Goal: Task Accomplishment & Management: Use online tool/utility

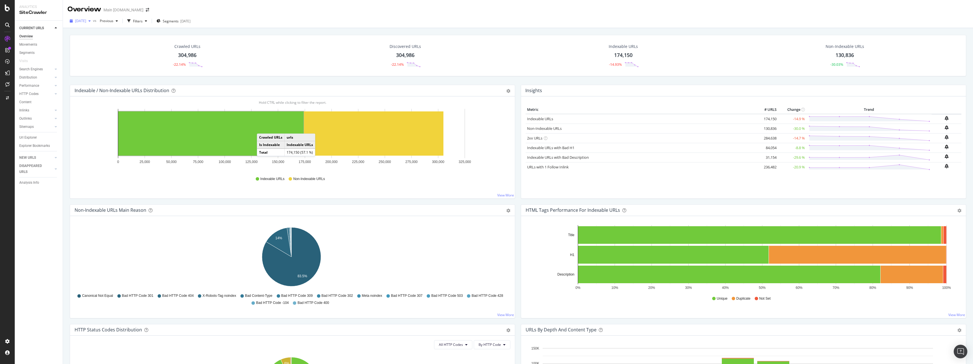
click at [86, 19] on span "[DATE]" at bounding box center [80, 20] width 11 height 5
click at [108, 50] on div "[DATE]" at bounding box center [101, 50] width 51 height 5
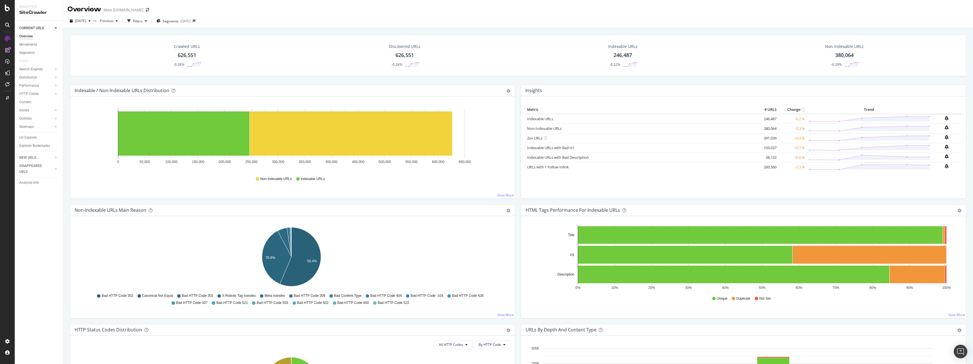
click at [186, 55] on div "626,551" at bounding box center [187, 55] width 18 height 7
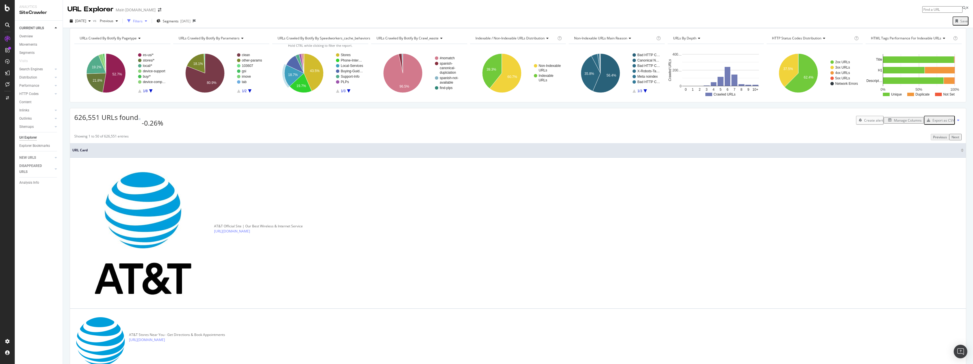
click at [143, 22] on div "Filters" at bounding box center [138, 21] width 10 height 5
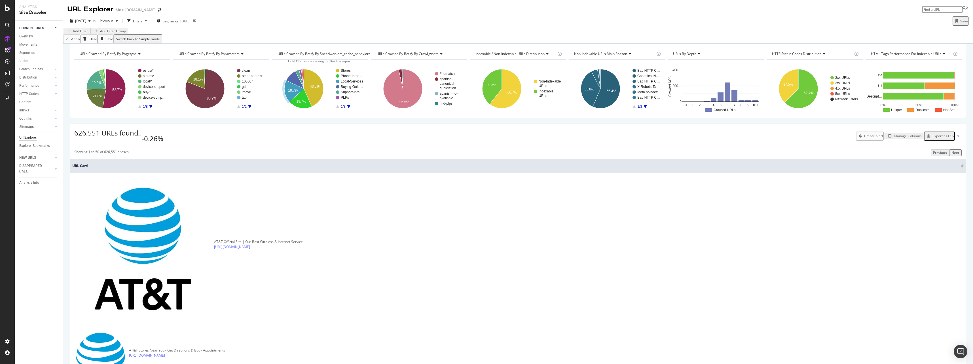
click at [82, 33] on div "Add Filter" at bounding box center [80, 31] width 15 height 5
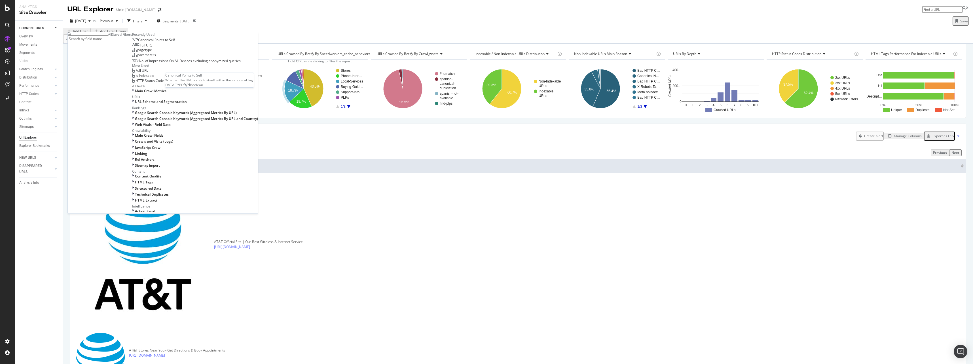
drag, startPoint x: 116, startPoint y: 76, endPoint x: 118, endPoint y: 81, distance: 5.2
click at [138, 42] on span "Canonical Points to Self" at bounding box center [156, 39] width 37 height 5
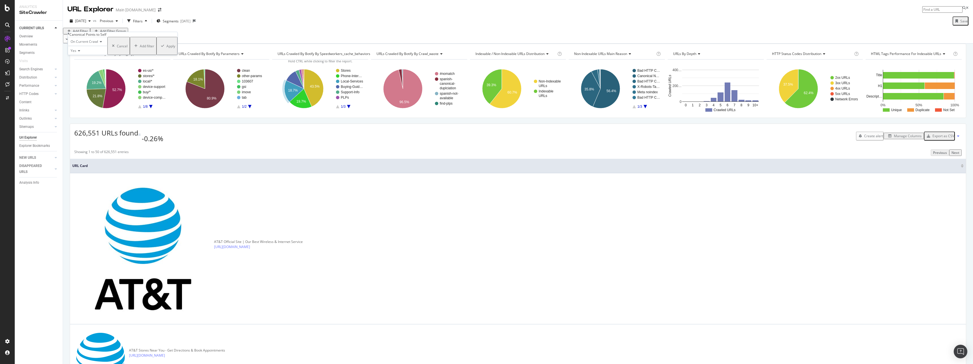
click at [98, 55] on div "Yes" at bounding box center [88, 50] width 40 height 9
click at [102, 67] on div "No" at bounding box center [87, 64] width 39 height 6
click at [157, 55] on button "Apply" at bounding box center [167, 46] width 21 height 18
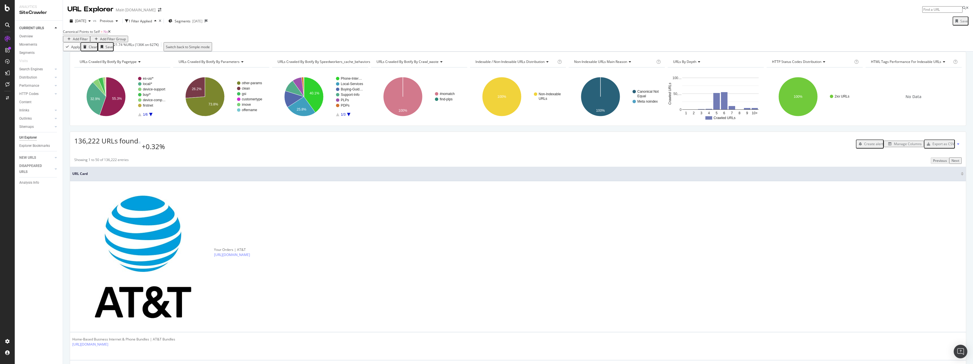
click at [433, 146] on div "Manage Columns" at bounding box center [908, 144] width 28 height 5
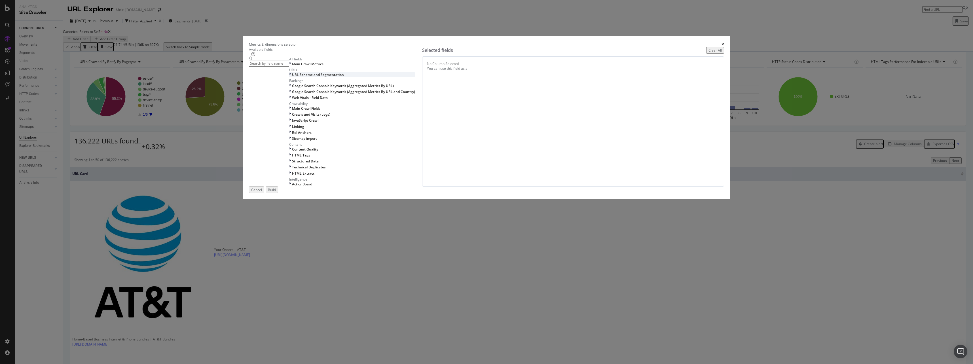
click at [415, 77] on div "URL Scheme and Segmentation" at bounding box center [352, 74] width 126 height 5
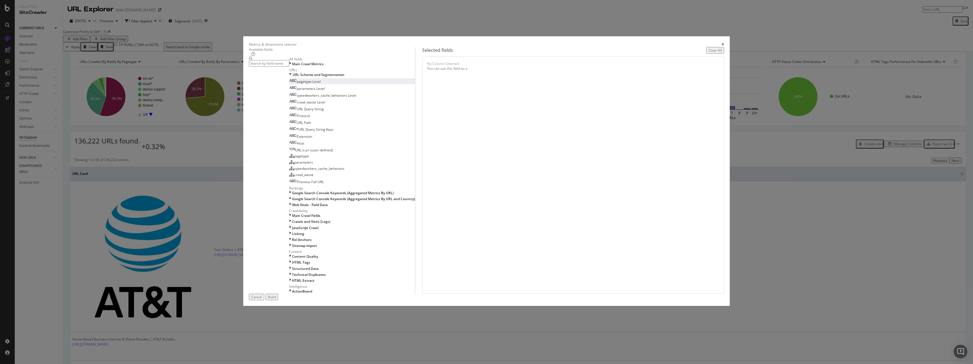
click at [321, 84] on div "pagetype Level" at bounding box center [304, 81] width 31 height 5
click at [415, 200] on div "HTML Tags" at bounding box center [352, 262] width 126 height 5
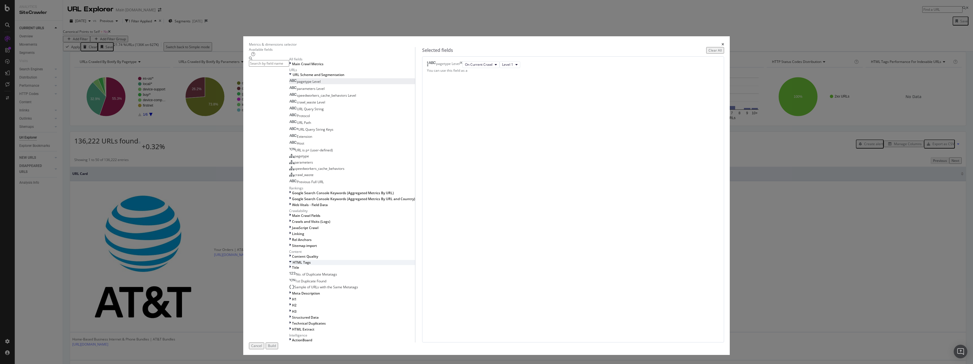
click at [415, 200] on div "HTML Tags" at bounding box center [352, 262] width 126 height 5
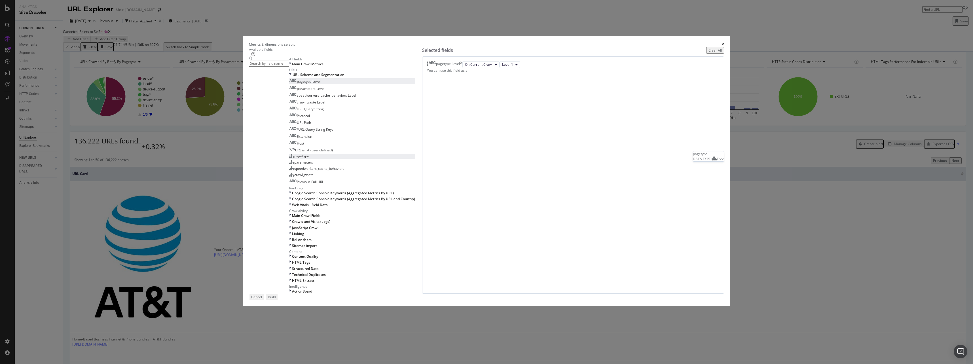
scroll to position [57, 0]
click at [309, 159] on div "pagetype" at bounding box center [299, 156] width 20 height 5
click at [276, 200] on div "Build" at bounding box center [272, 297] width 8 height 5
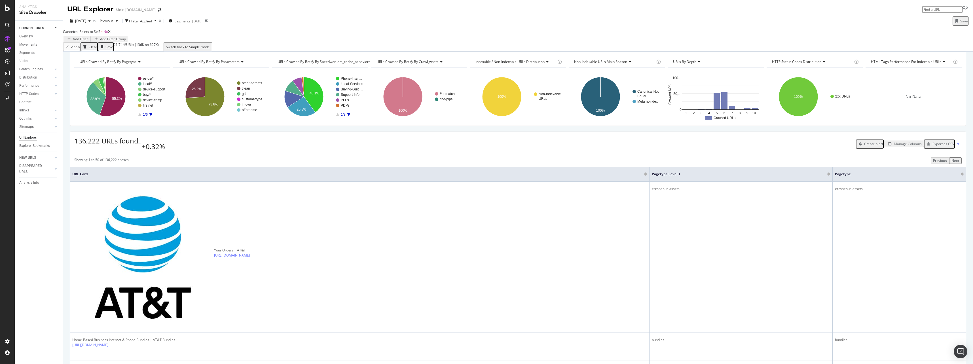
click at [433, 146] on div "Manage Columns" at bounding box center [908, 144] width 28 height 5
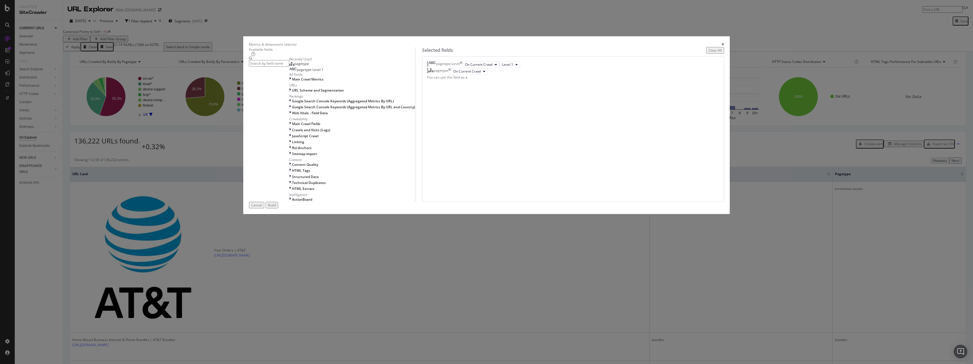
click at [433, 75] on div "pagetype" at bounding box center [439, 71] width 24 height 7
click at [433, 75] on icon "times" at bounding box center [449, 71] width 3 height 7
click at [289, 67] on input "modal" at bounding box center [269, 63] width 40 height 7
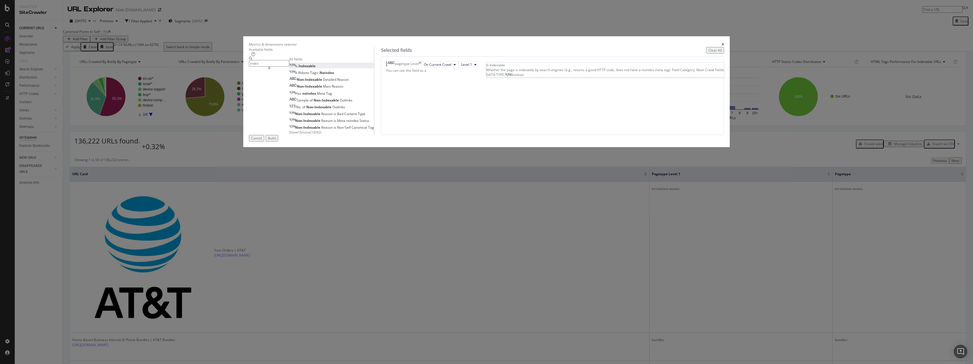
type input "index"
click at [316, 68] on div "Is Indexable" at bounding box center [302, 66] width 26 height 5
click at [271, 70] on icon "modal" at bounding box center [269, 68] width 3 height 3
click at [289, 67] on input "index" at bounding box center [269, 63] width 40 height 7
type input "stat"
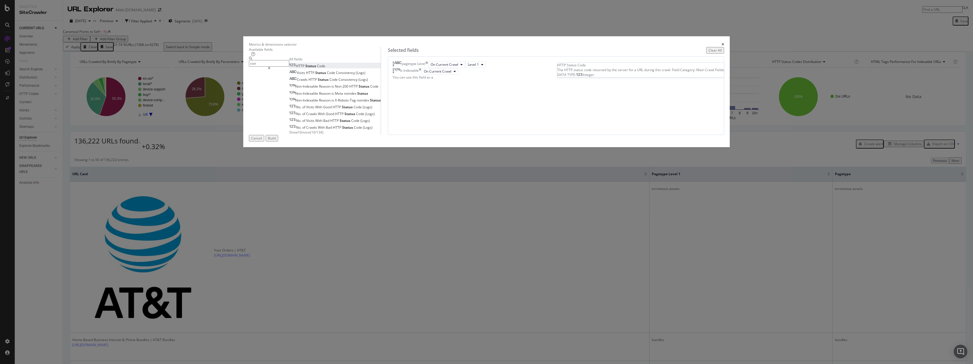
click at [325, 68] on div "HTTP Status Code" at bounding box center [307, 66] width 36 height 5
click at [276, 141] on div "Build" at bounding box center [272, 138] width 8 height 5
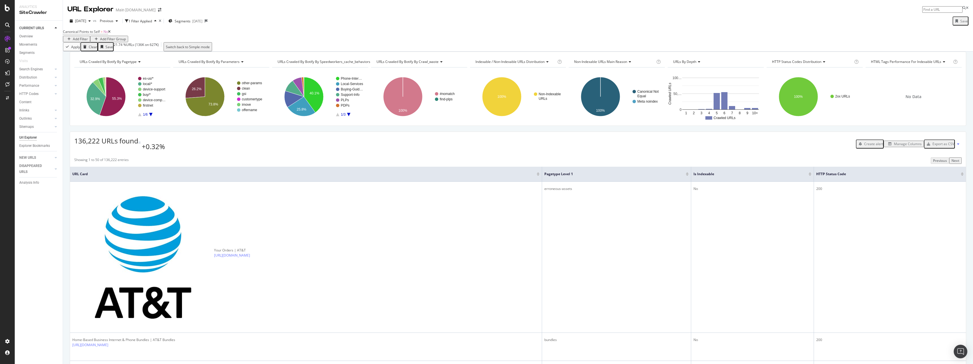
click at [88, 37] on div "Add Filter" at bounding box center [80, 39] width 15 height 5
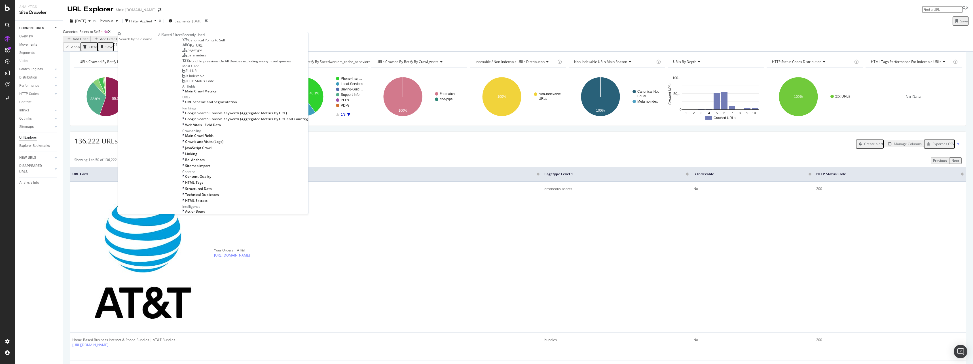
click at [235, 42] on div "Canonical Points to Self = No Add Filter Add Filter Group" at bounding box center [518, 35] width 910 height 14
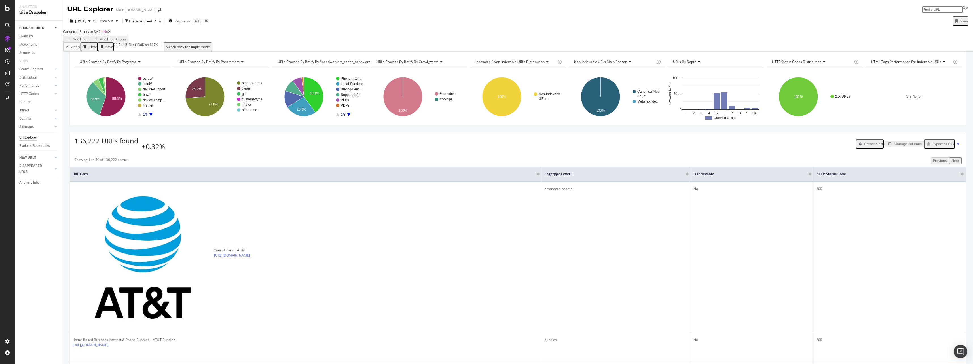
click at [126, 37] on div "Add Filter Group" at bounding box center [113, 39] width 26 height 5
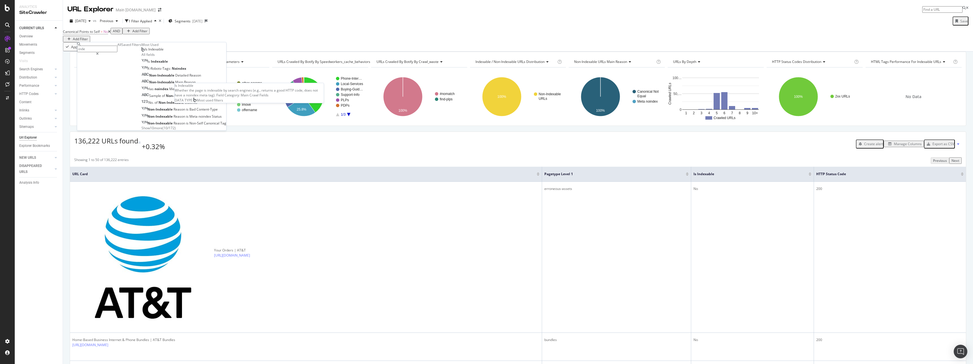
type input "inde"
click at [142, 52] on div "Is Indexable" at bounding box center [153, 49] width 22 height 5
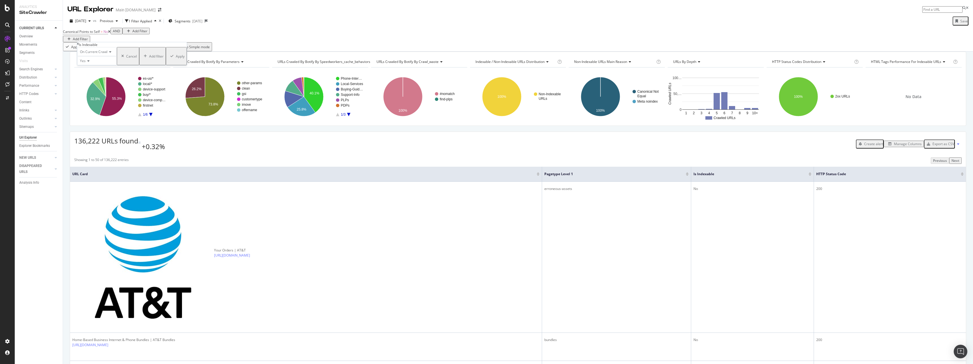
click at [168, 58] on div "button" at bounding box center [172, 55] width 8 height 3
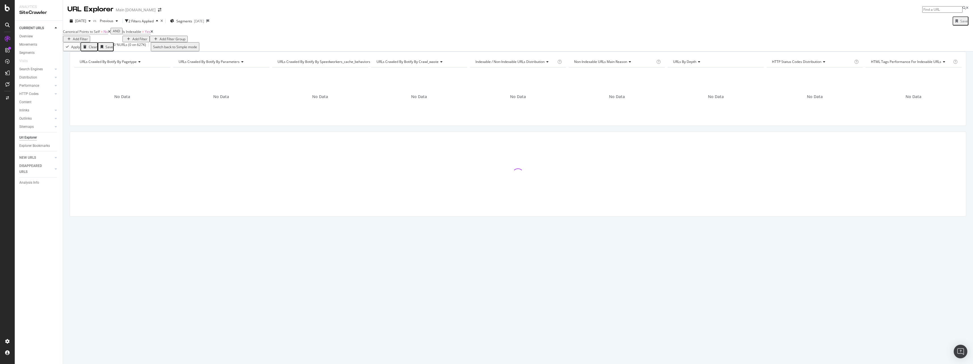
click at [151, 33] on icon at bounding box center [152, 31] width 3 height 3
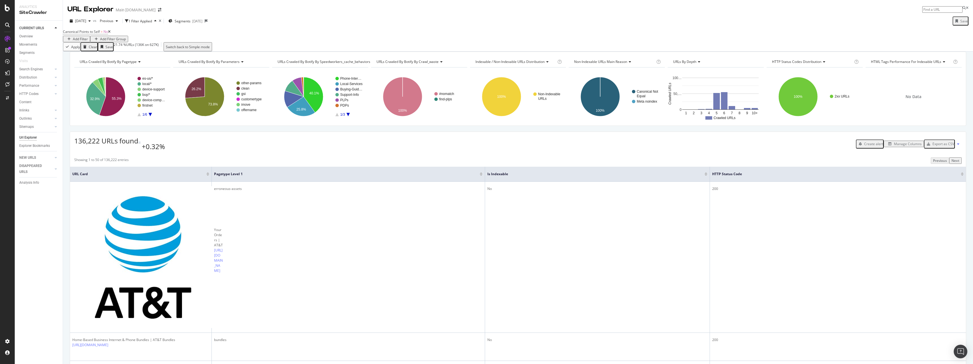
click at [433, 182] on th "Is Indexable" at bounding box center [597, 174] width 225 height 15
click at [433, 177] on div "Is Indexable" at bounding box center [597, 174] width 220 height 6
click at [433, 174] on div at bounding box center [706, 172] width 3 height 1
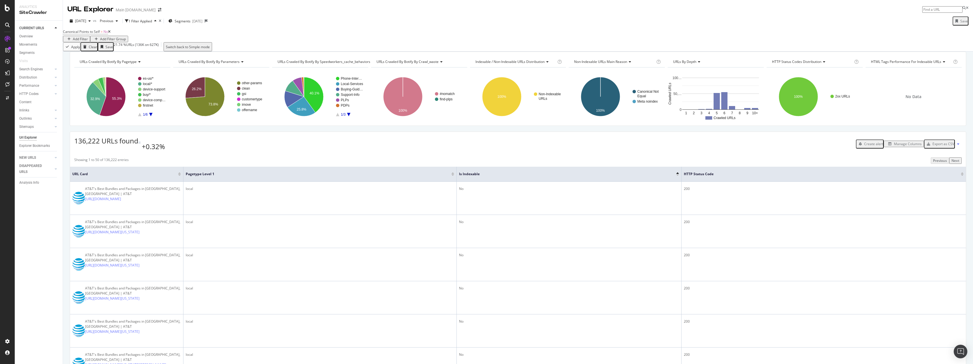
click at [433, 176] on div at bounding box center [677, 174] width 3 height 1
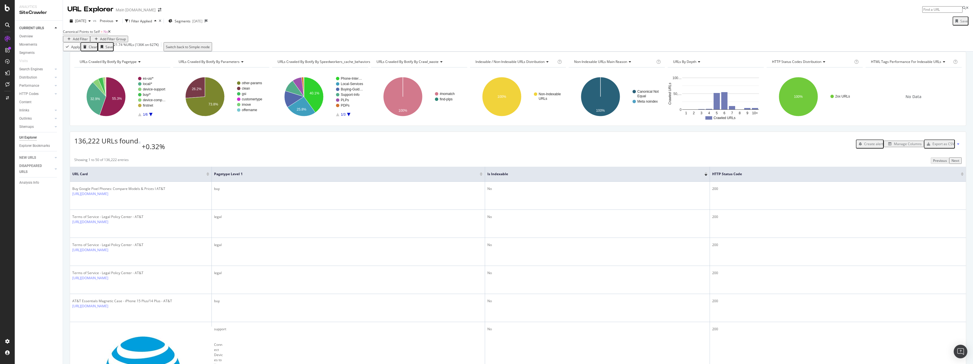
scroll to position [28, 0]
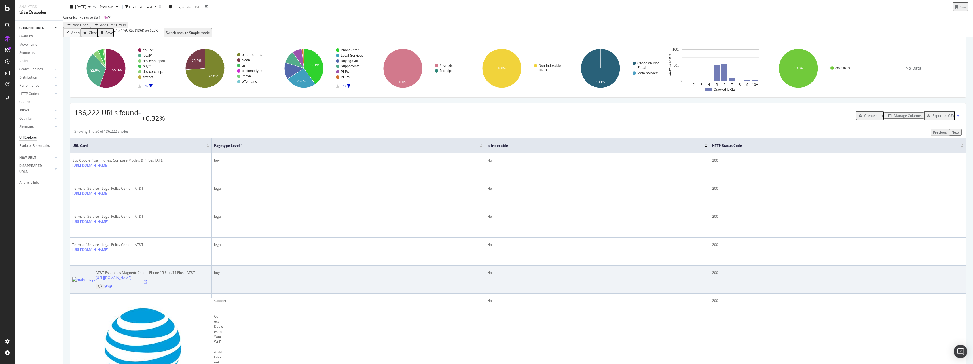
click at [147, 200] on icon at bounding box center [145, 281] width 3 height 3
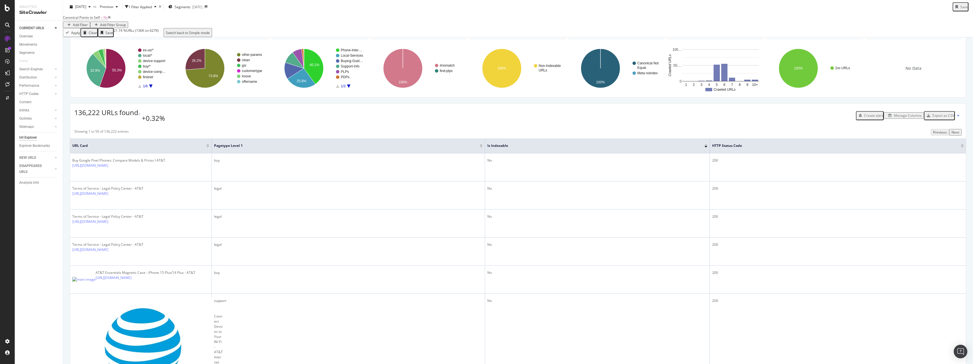
click at [433, 118] on div "Manage Columns" at bounding box center [908, 115] width 28 height 5
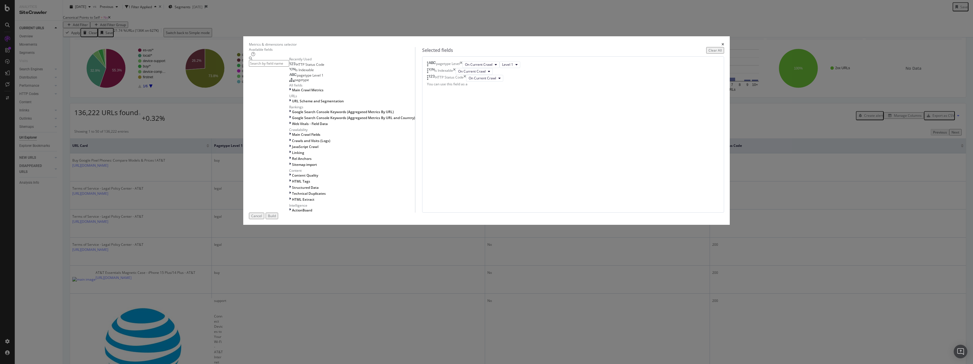
click at [433, 75] on icon "times" at bounding box center [454, 71] width 3 height 7
click at [289, 67] on input "modal" at bounding box center [269, 63] width 40 height 7
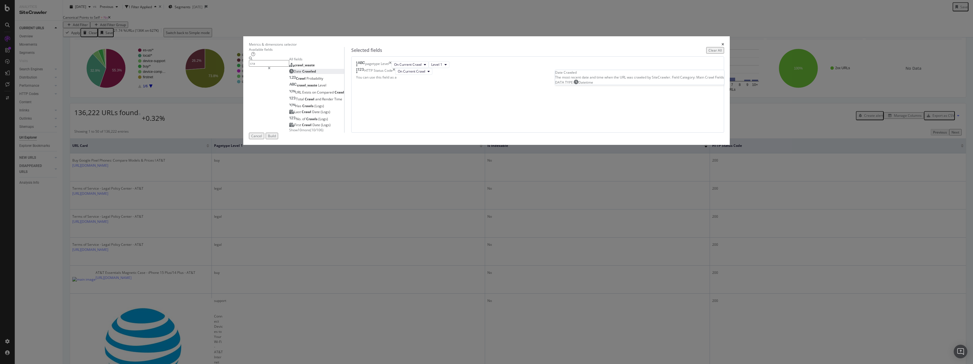
type input "cra"
click at [316, 74] on div "Date Crawled" at bounding box center [302, 71] width 27 height 5
click at [276, 138] on div "Build" at bounding box center [272, 136] width 8 height 5
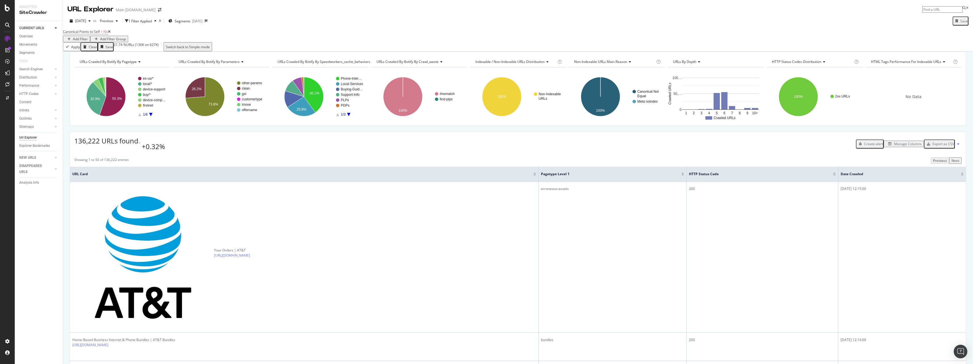
click at [88, 37] on div "Add Filter" at bounding box center [80, 39] width 15 height 5
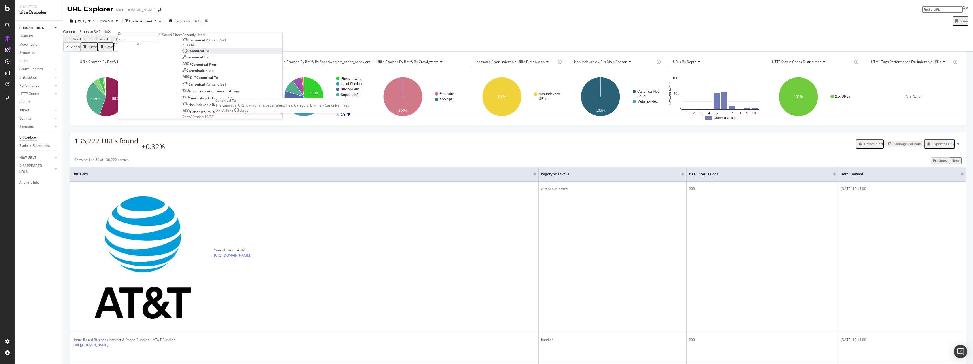
type input "can"
click at [182, 53] on div "Canonical To" at bounding box center [195, 50] width 27 height 5
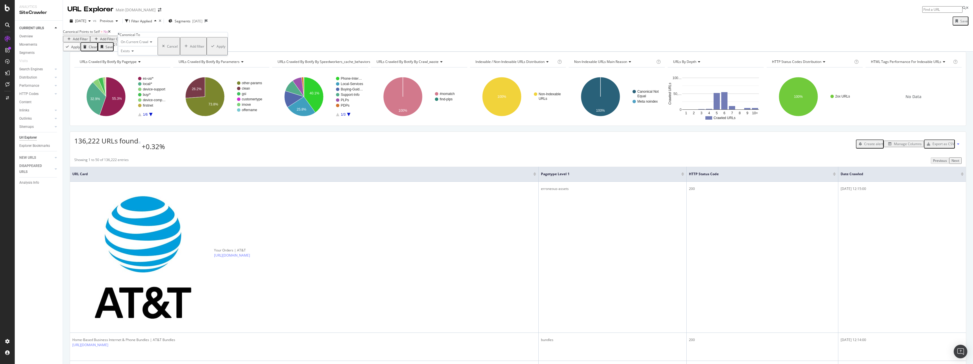
click at [217, 49] on div "Apply" at bounding box center [221, 46] width 9 height 5
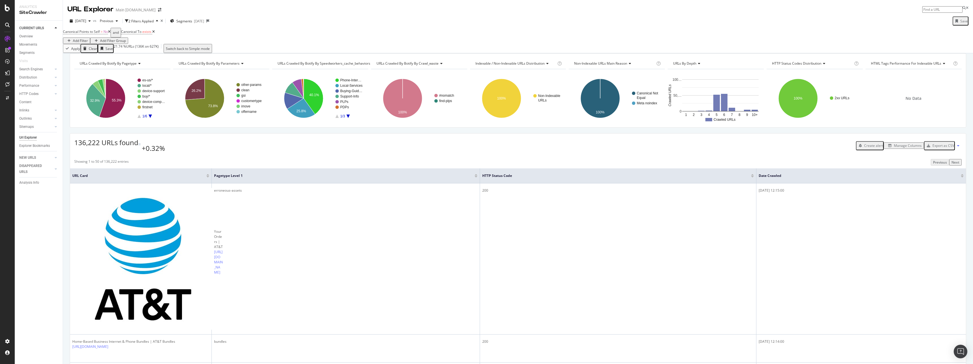
click at [433, 148] on div "Manage Columns" at bounding box center [908, 145] width 28 height 5
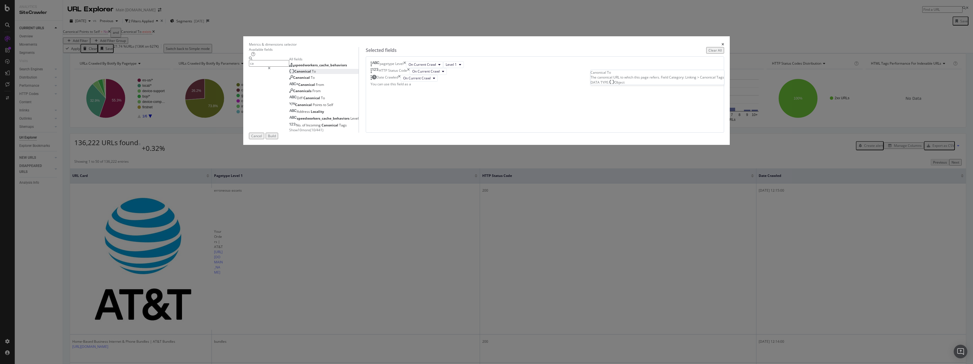
type input "ca"
click at [316, 74] on div "Canonical To" at bounding box center [302, 71] width 27 height 5
click at [433, 139] on div "Cancel Build" at bounding box center [486, 136] width 475 height 7
click at [278, 139] on button "Build" at bounding box center [272, 136] width 12 height 7
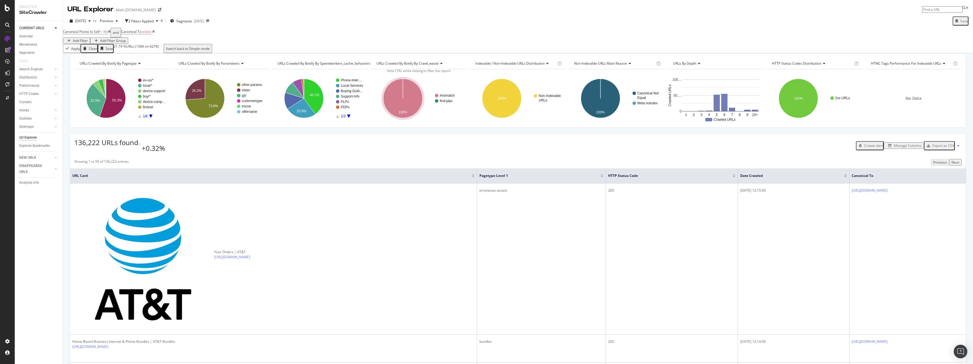
click at [433, 147] on div "button" at bounding box center [890, 145] width 8 height 3
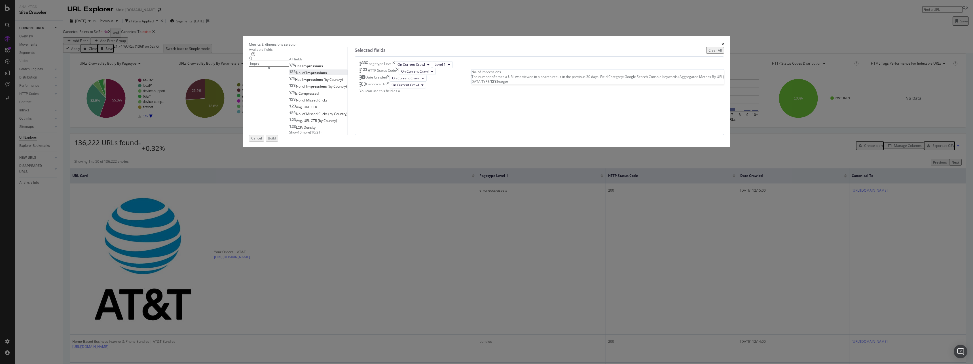
type input "impre"
click at [327, 75] on div "No. of Impressions" at bounding box center [308, 72] width 38 height 5
click at [276, 141] on div "Build" at bounding box center [272, 138] width 8 height 5
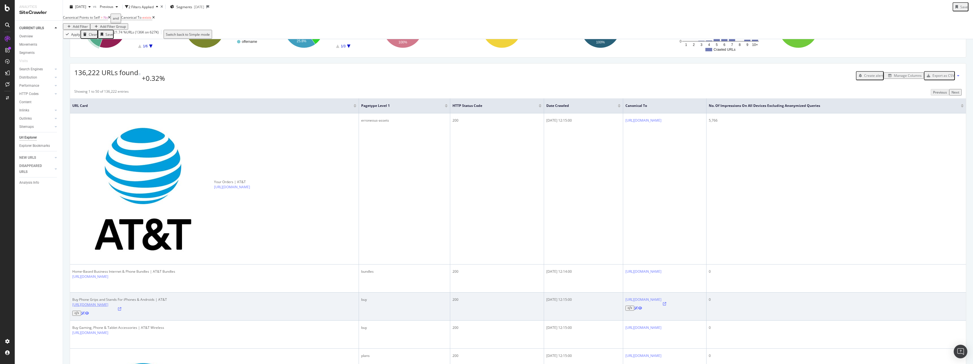
scroll to position [85, 0]
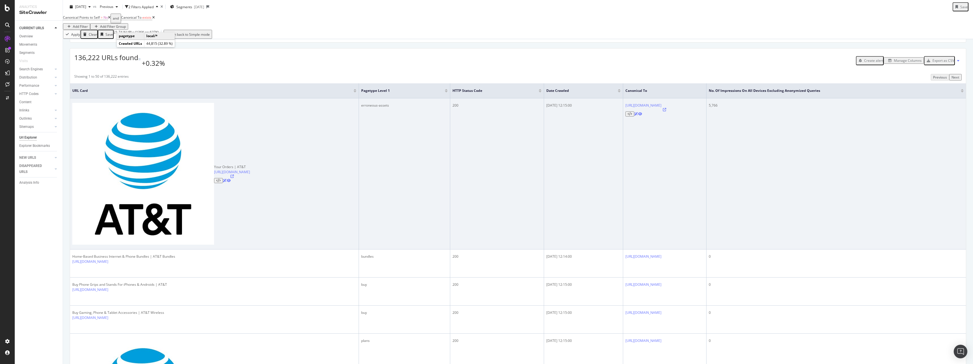
scroll to position [0, 0]
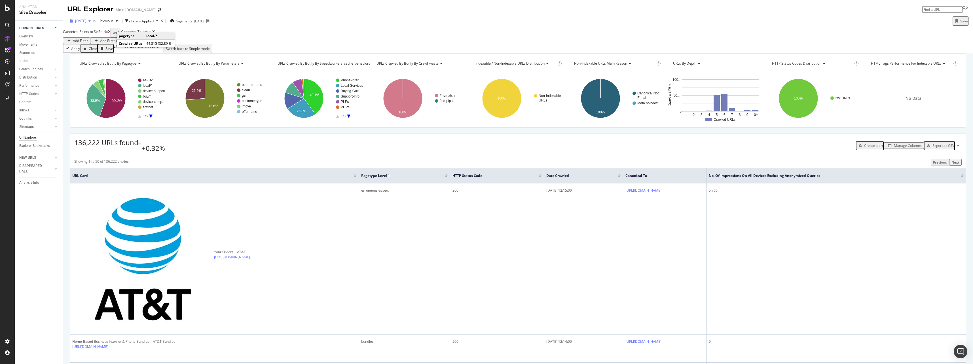
click at [91, 18] on div "[DATE]" at bounding box center [80, 21] width 26 height 9
click at [108, 42] on div "[DATE]" at bounding box center [101, 41] width 51 height 5
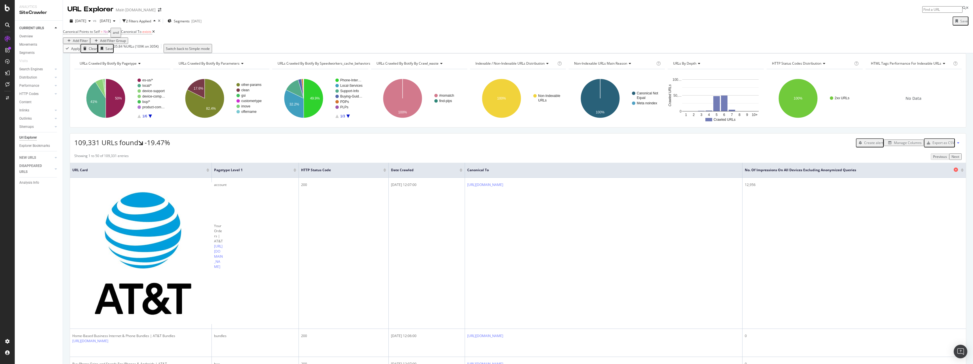
click at [433, 173] on span "No. of Impressions On All Devices excluding anonymized queries" at bounding box center [849, 170] width 208 height 5
click at [433, 170] on div at bounding box center [962, 168] width 3 height 1
click at [433, 172] on div at bounding box center [962, 170] width 3 height 1
click at [155, 33] on icon at bounding box center [153, 31] width 3 height 3
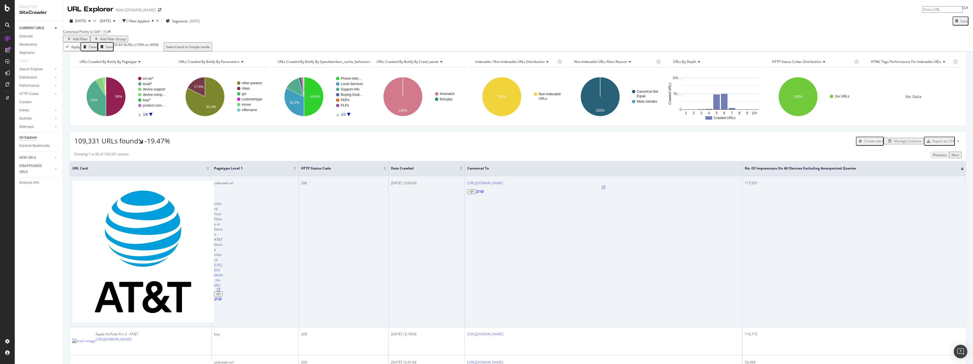
click at [217, 200] on icon at bounding box center [218, 289] width 3 height 3
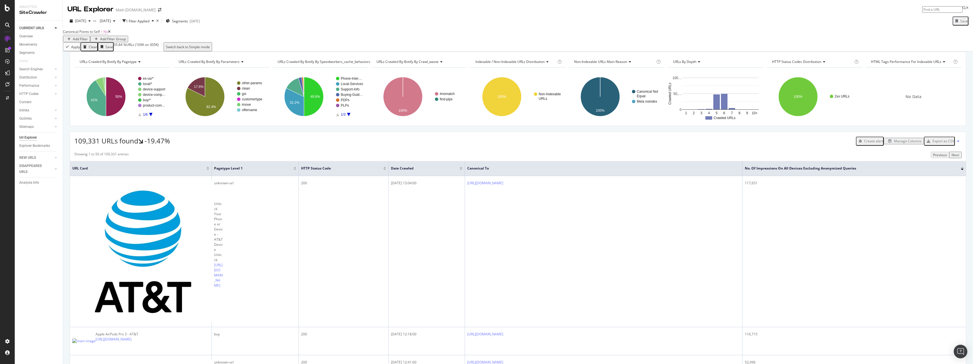
click at [433, 145] on div "Export as CSV" at bounding box center [940, 141] width 30 height 7
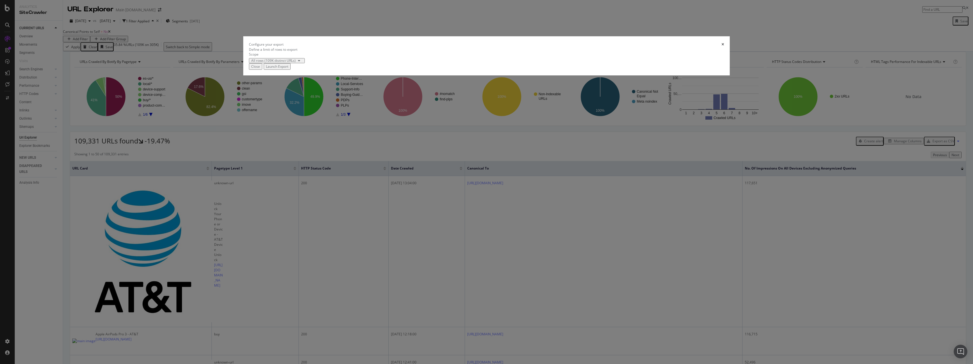
click at [288, 69] on div "Launch Export" at bounding box center [277, 66] width 22 height 5
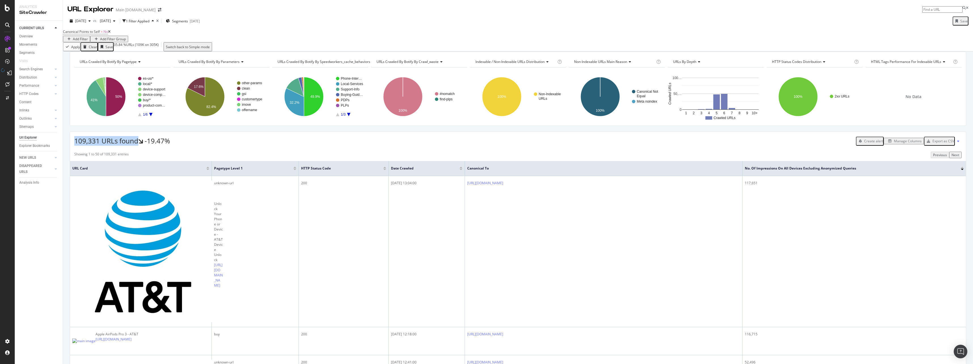
drag, startPoint x: 73, startPoint y: 151, endPoint x: 138, endPoint y: 155, distance: 64.5
click at [138, 146] on div "109,331 URLs found -19.47% Create alert Manage Columns Export as CSV" at bounding box center [518, 139] width 896 height 14
copy span "109,331 URLs found"
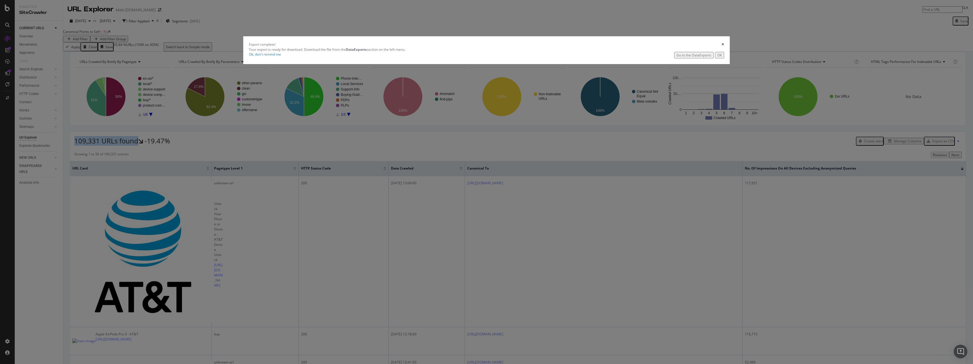
click at [433, 58] on div "Go to the DataExports" at bounding box center [694, 55] width 35 height 5
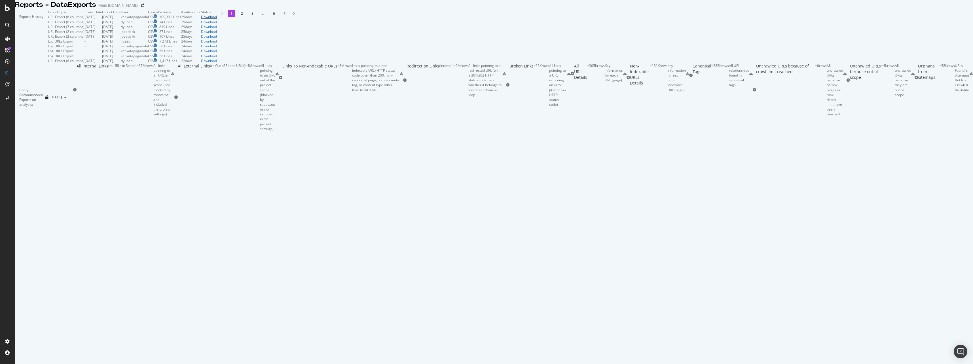
click at [217, 19] on div "Download" at bounding box center [209, 16] width 16 height 5
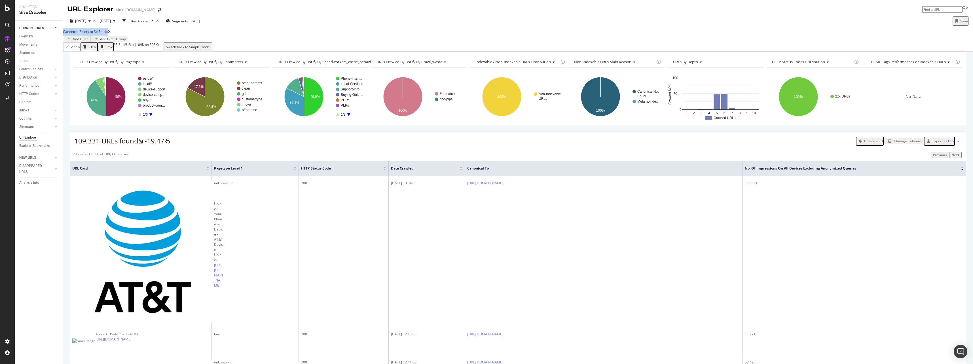
drag, startPoint x: 66, startPoint y: 34, endPoint x: 112, endPoint y: 39, distance: 46.8
click at [112, 39] on div "Canonical Points to Self = No Add Filter Add Filter Group Apply Clear Save 35.8…" at bounding box center [518, 40] width 910 height 24
copy span "Canonical Points to Self = No"
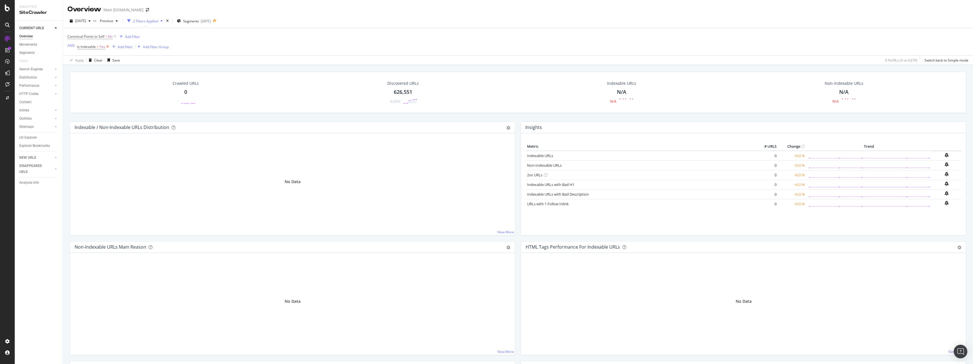
click at [107, 48] on icon at bounding box center [107, 47] width 5 height 6
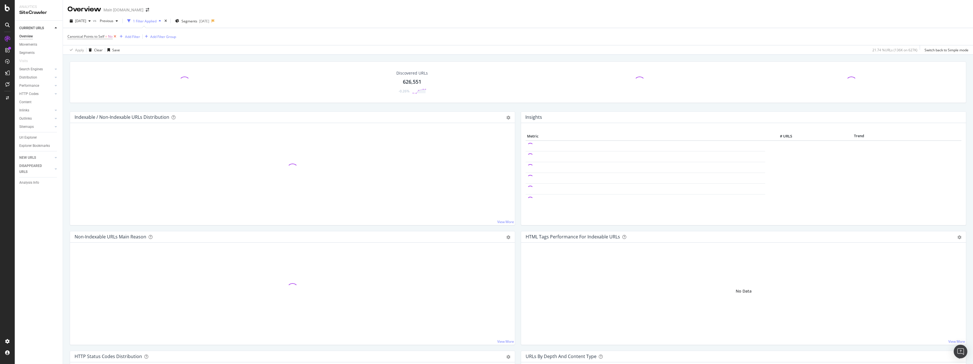
click at [115, 39] on icon at bounding box center [115, 37] width 5 height 6
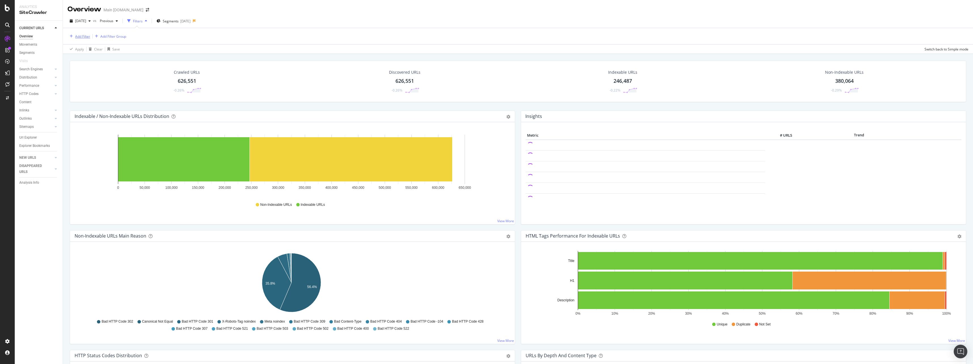
click at [88, 35] on div "Add Filter" at bounding box center [82, 36] width 15 height 5
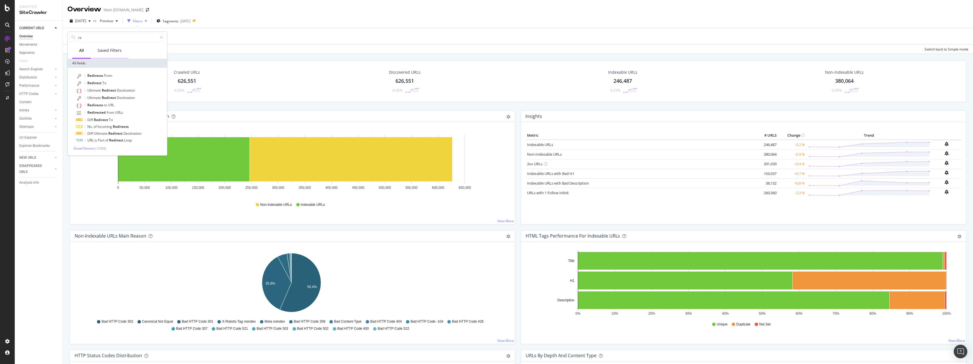
type input "r"
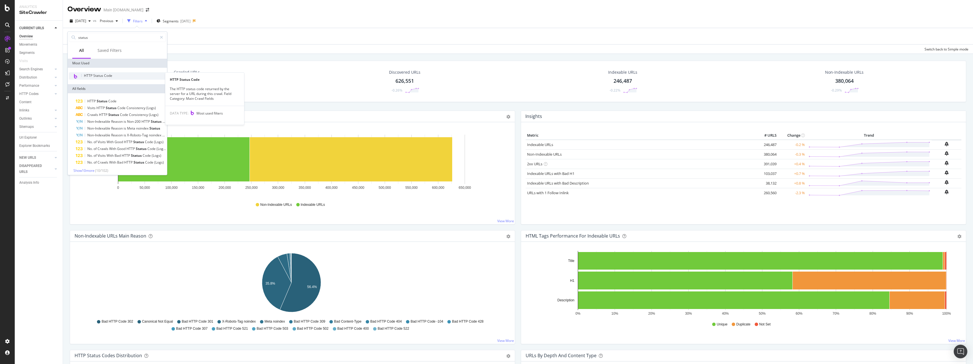
type input "status"
click at [124, 76] on div "HTTP Status Code" at bounding box center [117, 75] width 97 height 7
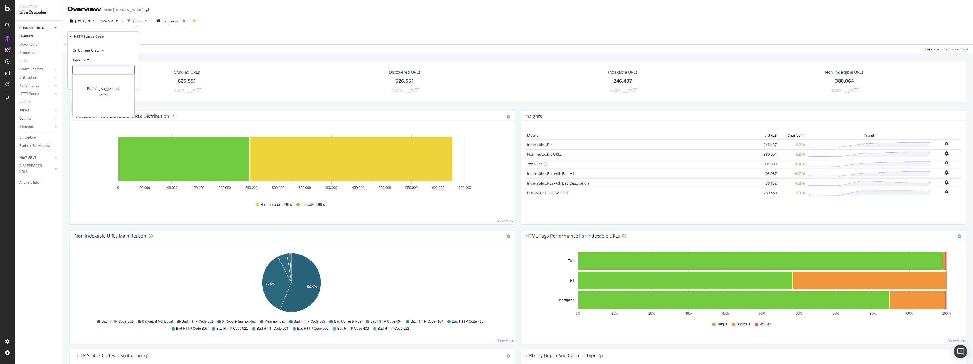
click at [93, 70] on input "number" at bounding box center [103, 69] width 62 height 9
click at [85, 56] on div "Equal to" at bounding box center [103, 59] width 62 height 9
click at [93, 77] on span "Not Equal to" at bounding box center [84, 78] width 19 height 5
click at [97, 71] on input "number" at bounding box center [103, 69] width 62 height 9
click at [96, 76] on span "200" at bounding box center [93, 77] width 38 height 5
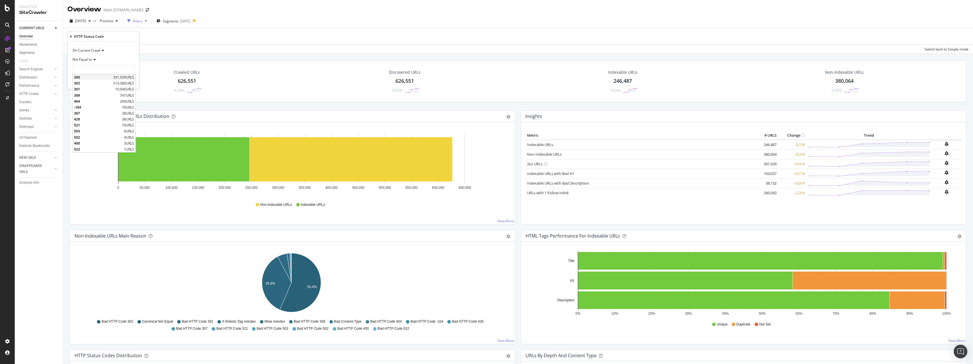
type input "200"
click at [125, 83] on div "button" at bounding box center [122, 81] width 8 height 3
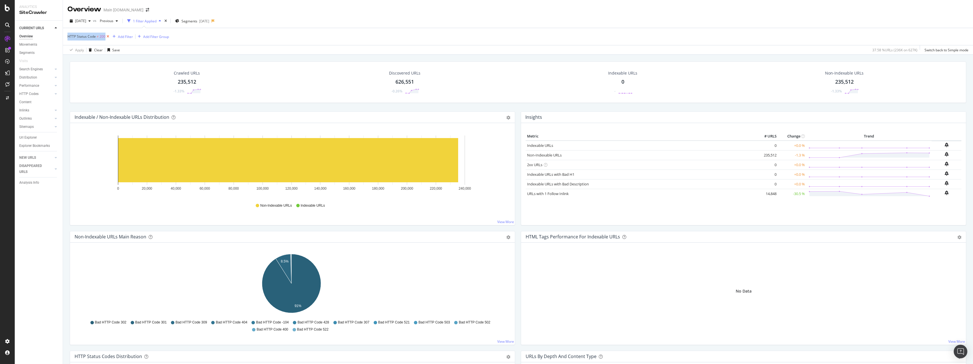
drag, startPoint x: 64, startPoint y: 35, endPoint x: 106, endPoint y: 37, distance: 42.0
click at [106, 37] on div "HTTP Status Code ≠ 200 Add Filter Add Filter Group Apply Clear Save 37.58 % URL…" at bounding box center [518, 41] width 910 height 27
copy div "HTTP Status Code ≠ 200"
drag, startPoint x: 189, startPoint y: 81, endPoint x: 205, endPoint y: 127, distance: 49.0
click at [189, 81] on div "235,512" at bounding box center [187, 81] width 18 height 7
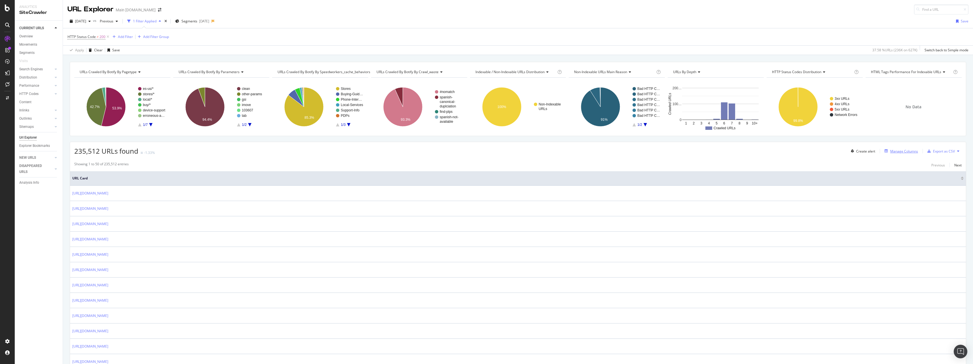
click at [898, 152] on div "Manage Columns" at bounding box center [904, 151] width 28 height 5
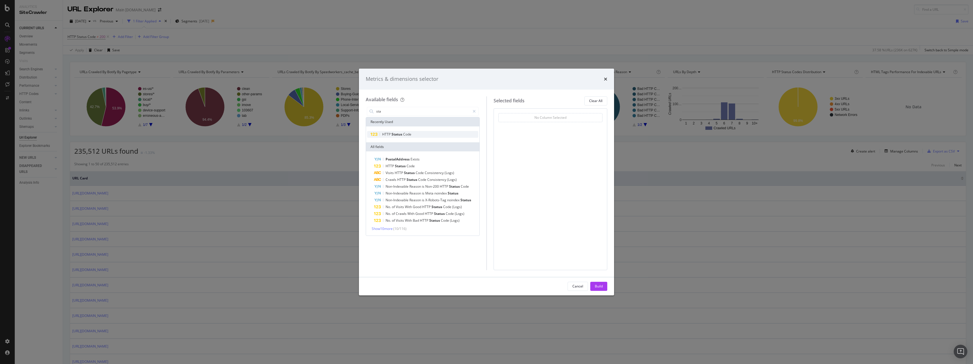
type input "sta"
click at [426, 137] on div "HTTP Status Code" at bounding box center [422, 134] width 111 height 7
click at [600, 283] on div "Build" at bounding box center [599, 286] width 8 height 9
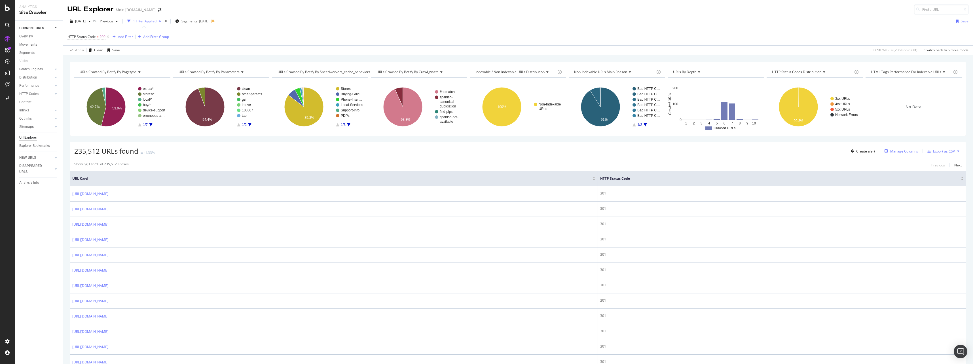
click at [890, 151] on div "Manage Columns" at bounding box center [904, 151] width 28 height 5
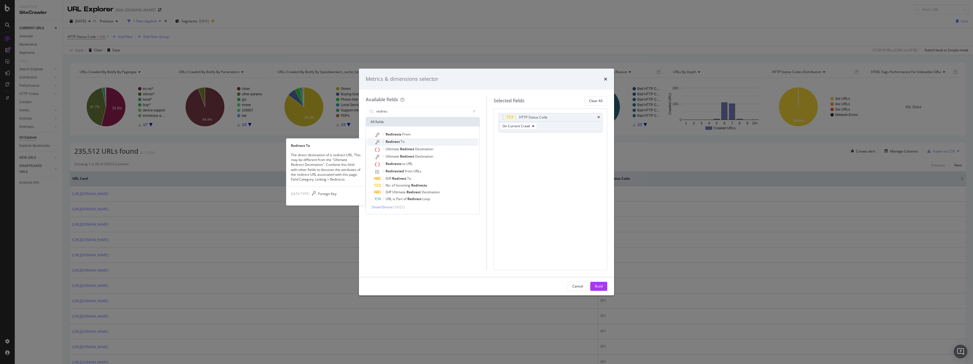
type input "redirec"
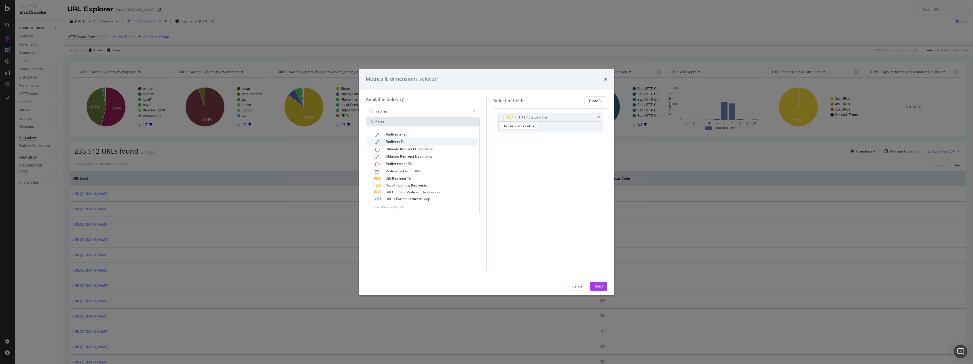
click at [436, 141] on div "Redirect To" at bounding box center [426, 141] width 104 height 7
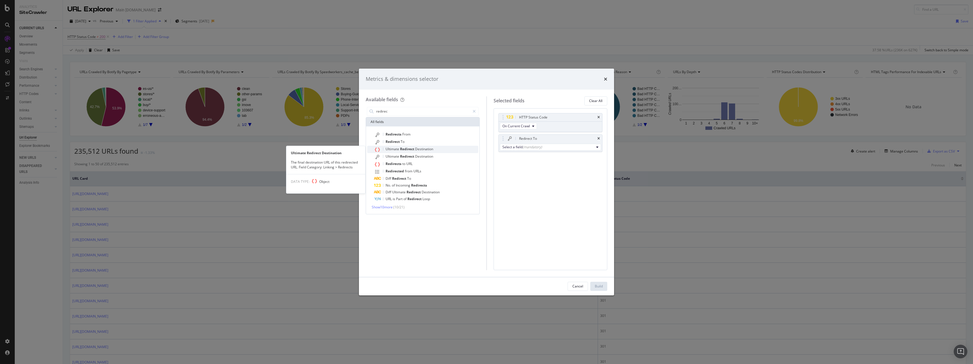
click at [438, 150] on div "Ultimate Redirect Destination" at bounding box center [426, 149] width 104 height 7
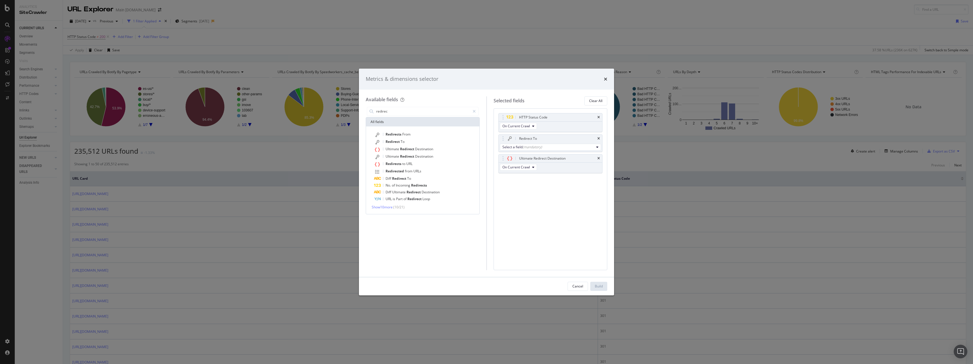
click at [574, 269] on div "HTTP Status Code On Current Crawl Redirect To Select a field (mandatory) Ultima…" at bounding box center [551, 189] width 114 height 162
click at [588, 148] on div "Select a field (mandatory)" at bounding box center [549, 147] width 92 height 5
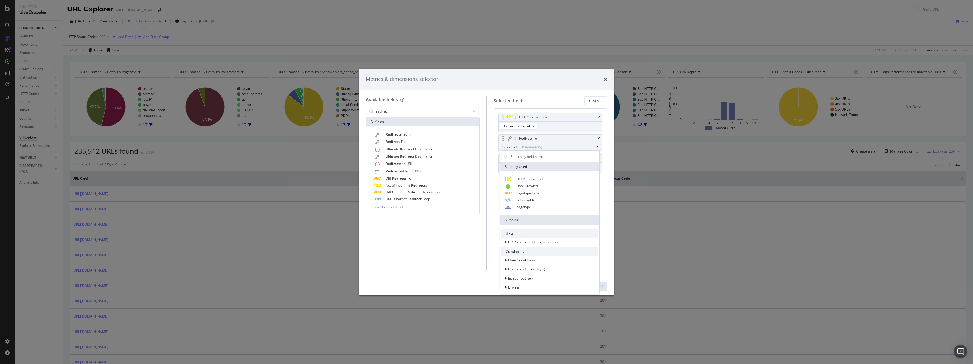
click at [602, 139] on div "Redirect To Select a field (mandatory) Recently Used HTTP Status Code Date Craw…" at bounding box center [551, 143] width 104 height 18
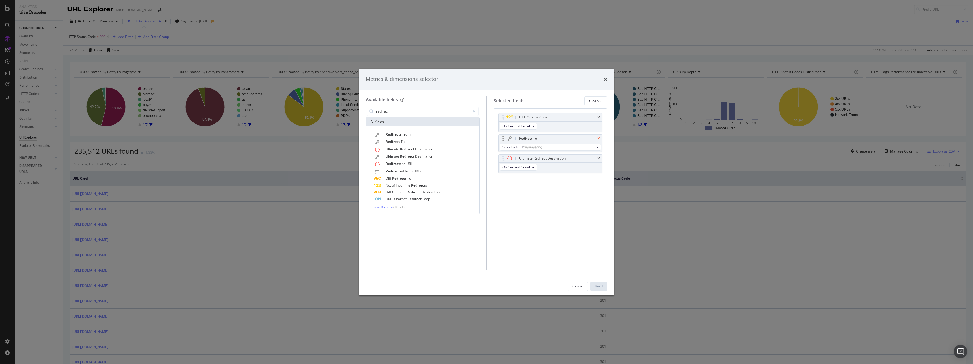
click at [599, 139] on icon "times" at bounding box center [599, 138] width 3 height 3
click at [602, 286] on div "Build" at bounding box center [599, 286] width 8 height 5
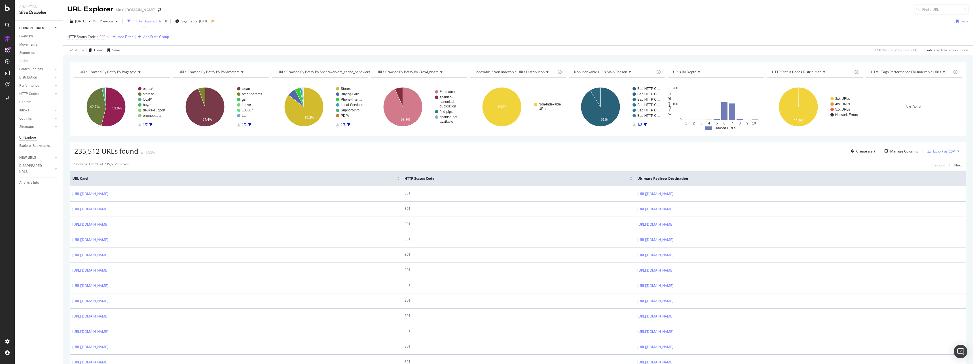
drag, startPoint x: 453, startPoint y: 173, endPoint x: 320, endPoint y: 179, distance: 133.1
click at [320, 179] on th "URL Card" at bounding box center [236, 178] width 332 height 15
drag, startPoint x: 454, startPoint y: 174, endPoint x: 445, endPoint y: 174, distance: 8.8
click at [445, 174] on tr "URL Card HTTP Status Code Ultimate Redirect Destination" at bounding box center [518, 178] width 896 height 15
click at [941, 152] on div "Export as CSV" at bounding box center [944, 151] width 22 height 5
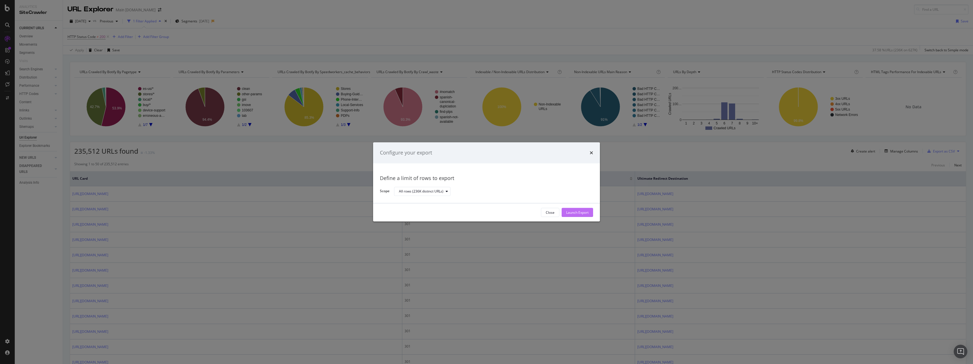
click at [579, 212] on div "Launch Export" at bounding box center [577, 212] width 22 height 5
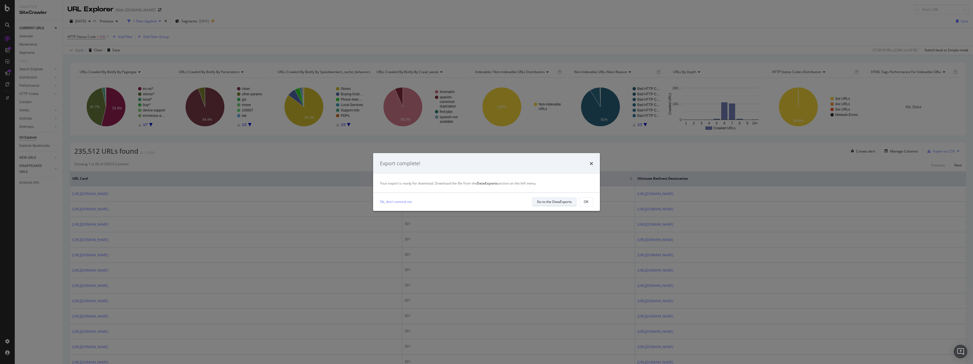
click at [562, 200] on div "Go to the DataExports" at bounding box center [554, 201] width 35 height 5
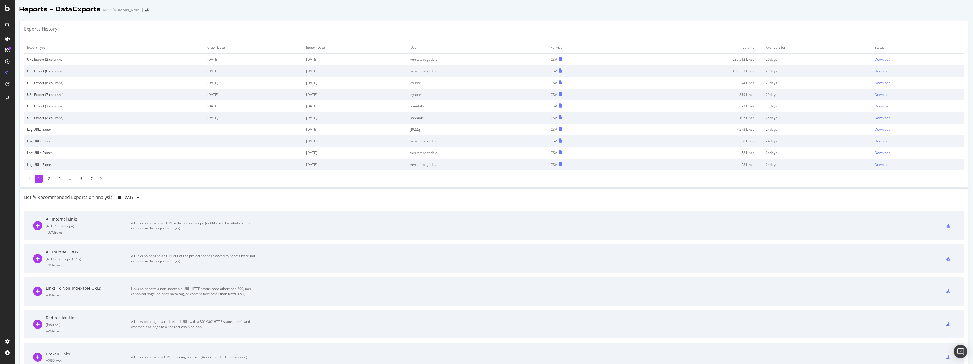
click at [943, 226] on div at bounding box center [948, 225] width 12 height 9
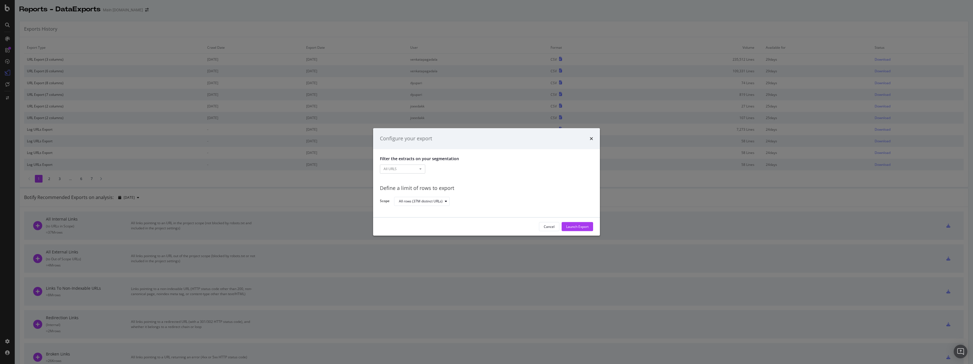
click at [594, 139] on div "Configure your export" at bounding box center [486, 138] width 227 height 21
click at [592, 139] on icon "times" at bounding box center [591, 138] width 3 height 5
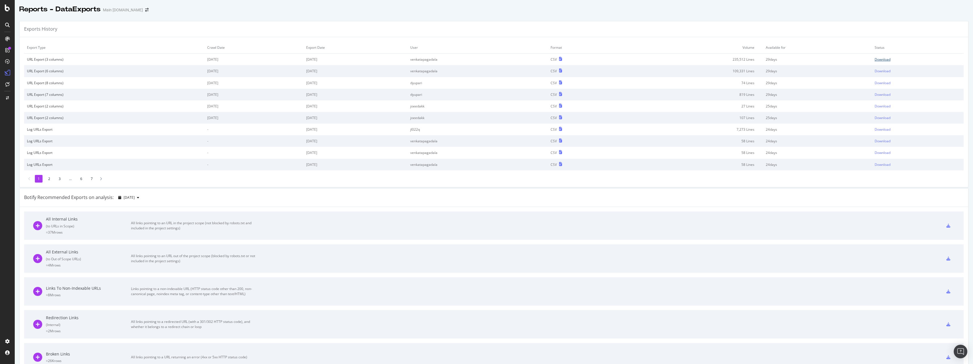
click at [882, 60] on div "Download" at bounding box center [883, 59] width 16 height 5
click at [728, 61] on td "235,512 Lines" at bounding box center [693, 60] width 142 height 12
drag, startPoint x: 732, startPoint y: 58, endPoint x: 741, endPoint y: 58, distance: 9.1
click at [741, 58] on td "235,512 Lines" at bounding box center [693, 60] width 142 height 12
copy td "235"
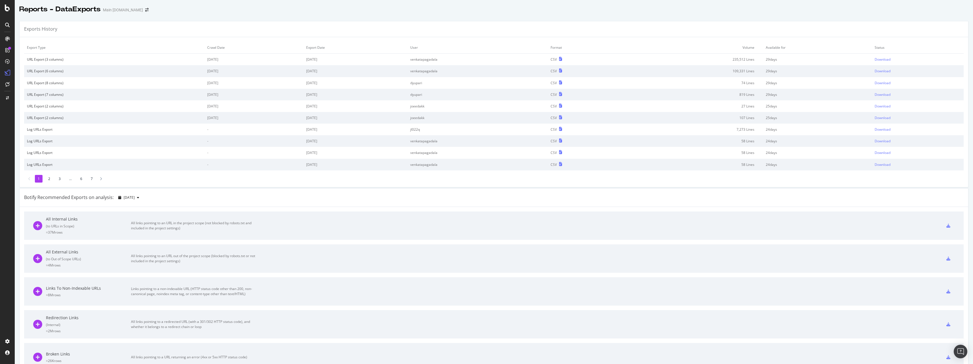
click at [729, 73] on td "109,331 Lines" at bounding box center [693, 71] width 142 height 12
drag, startPoint x: 736, startPoint y: 71, endPoint x: 741, endPoint y: 71, distance: 5.4
click at [741, 71] on td "109,331 Lines" at bounding box center [693, 71] width 142 height 12
copy td "109"
